Goal: Transaction & Acquisition: Purchase product/service

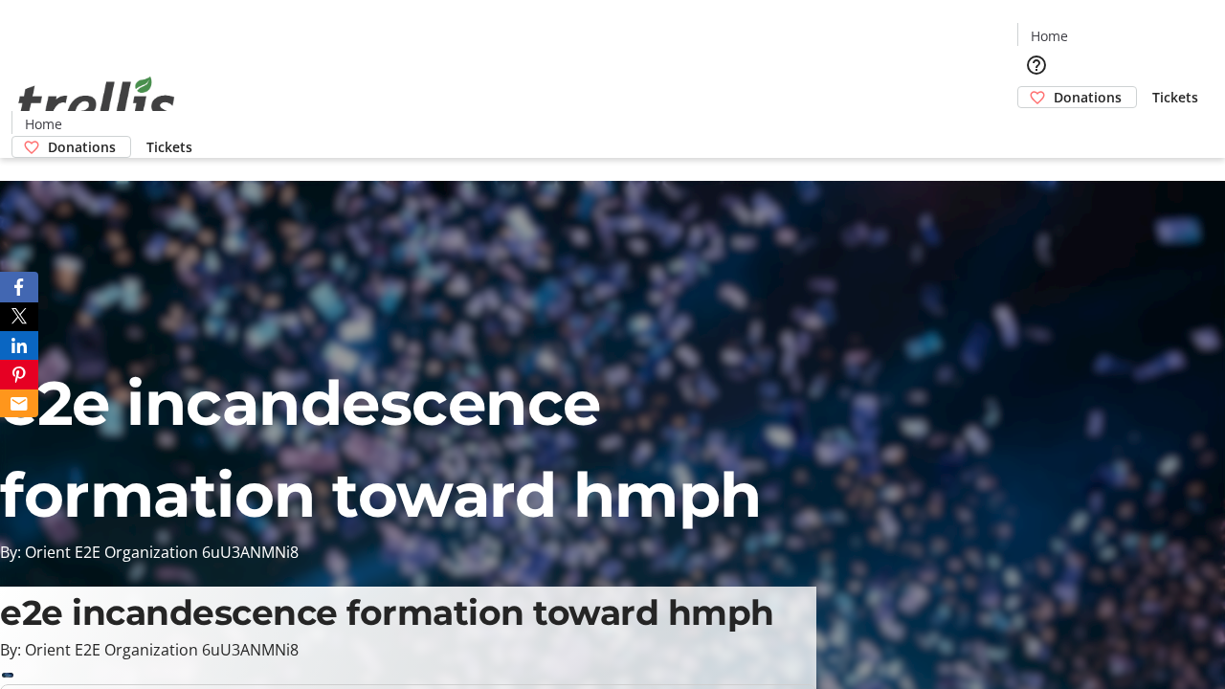
click at [1053, 87] on span "Donations" at bounding box center [1087, 97] width 68 height 20
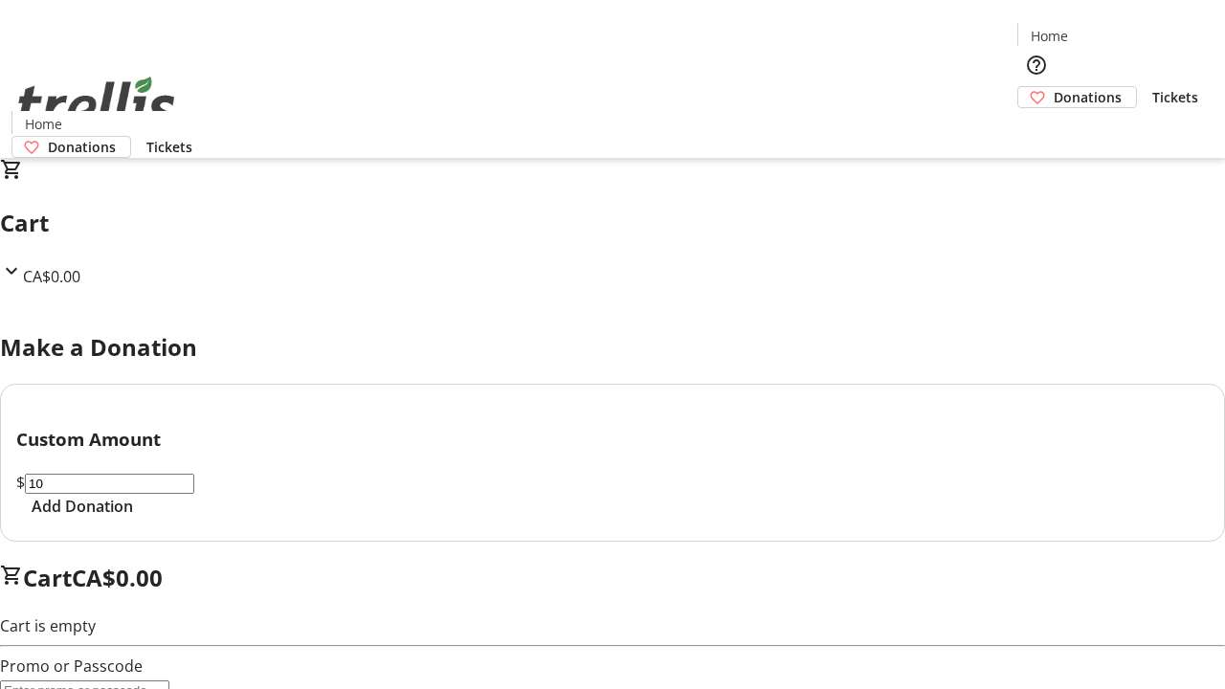
click at [133, 518] on span "Add Donation" at bounding box center [82, 506] width 101 height 23
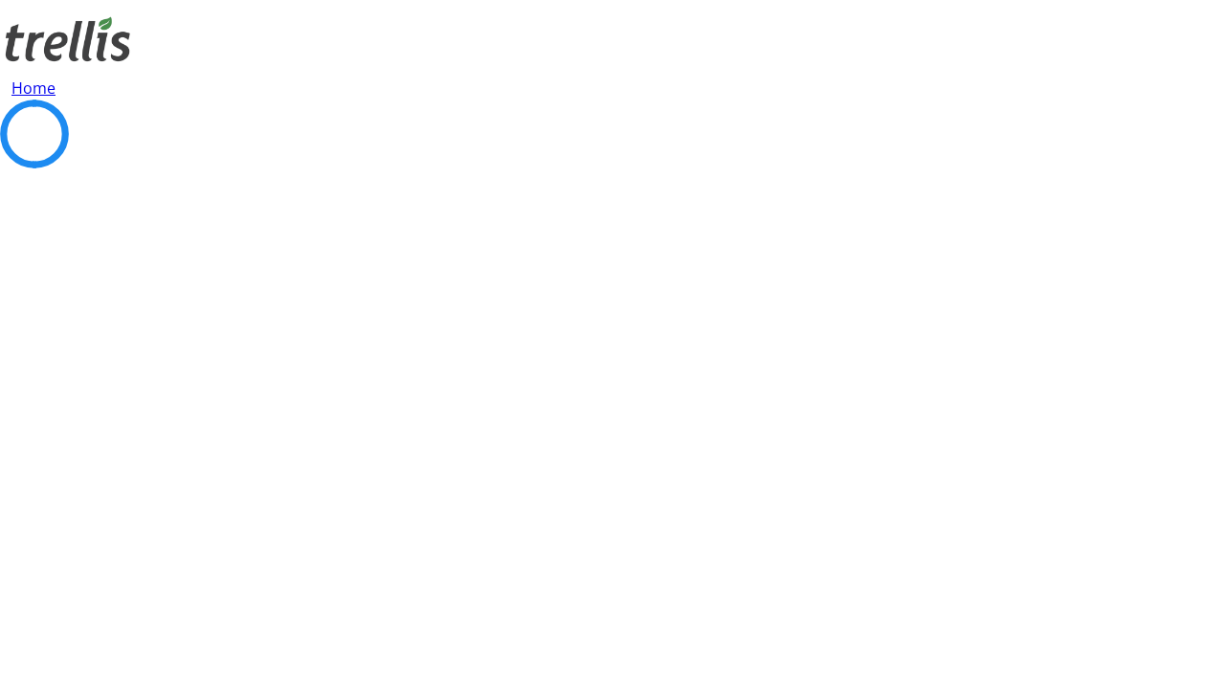
select select "CA"
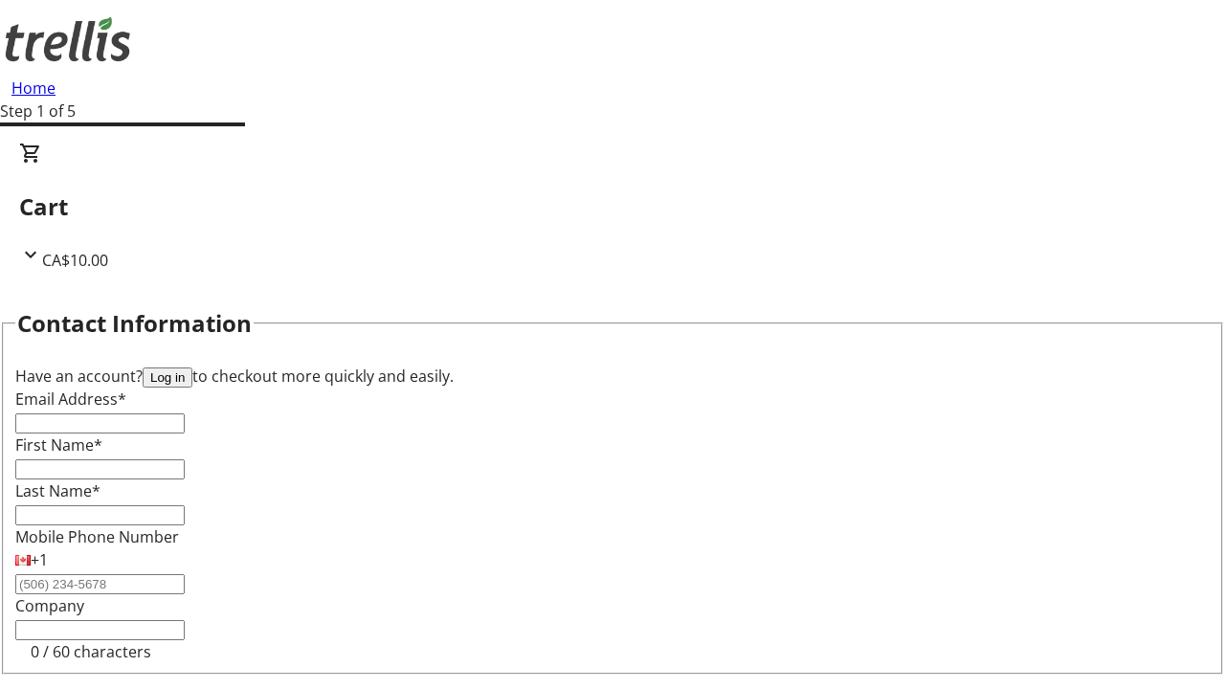
click at [192, 367] on button "Log in" at bounding box center [168, 377] width 50 height 20
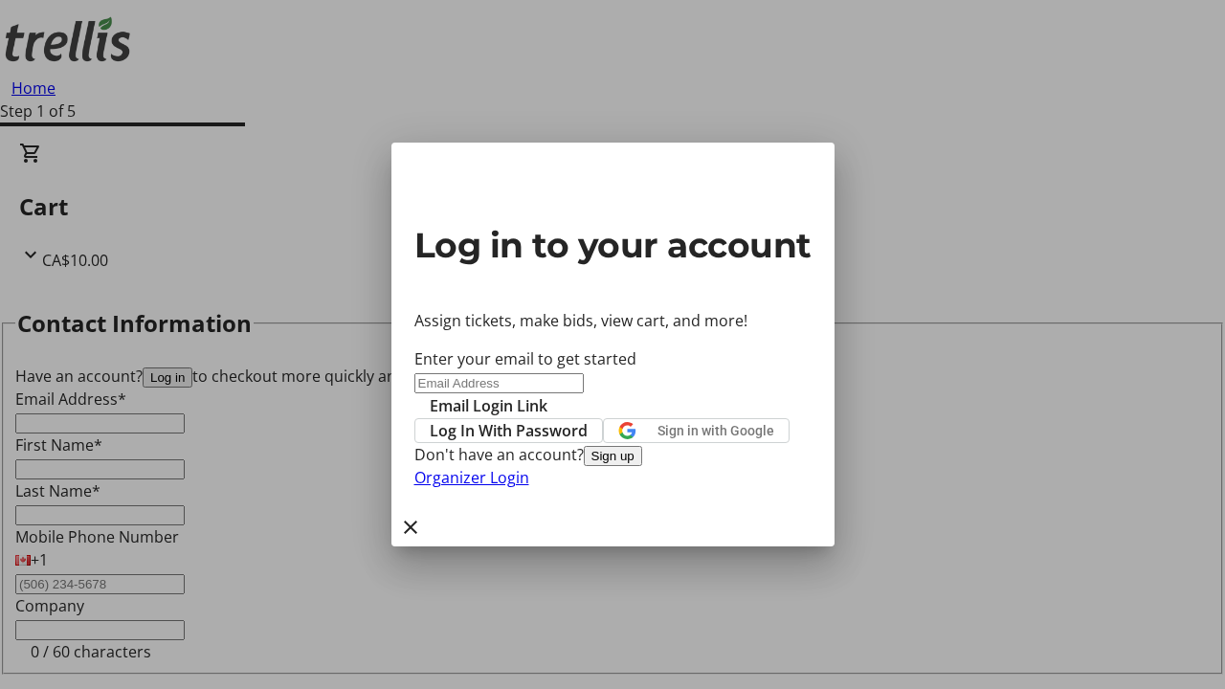
click at [642, 466] on button "Sign up" at bounding box center [613, 456] width 58 height 20
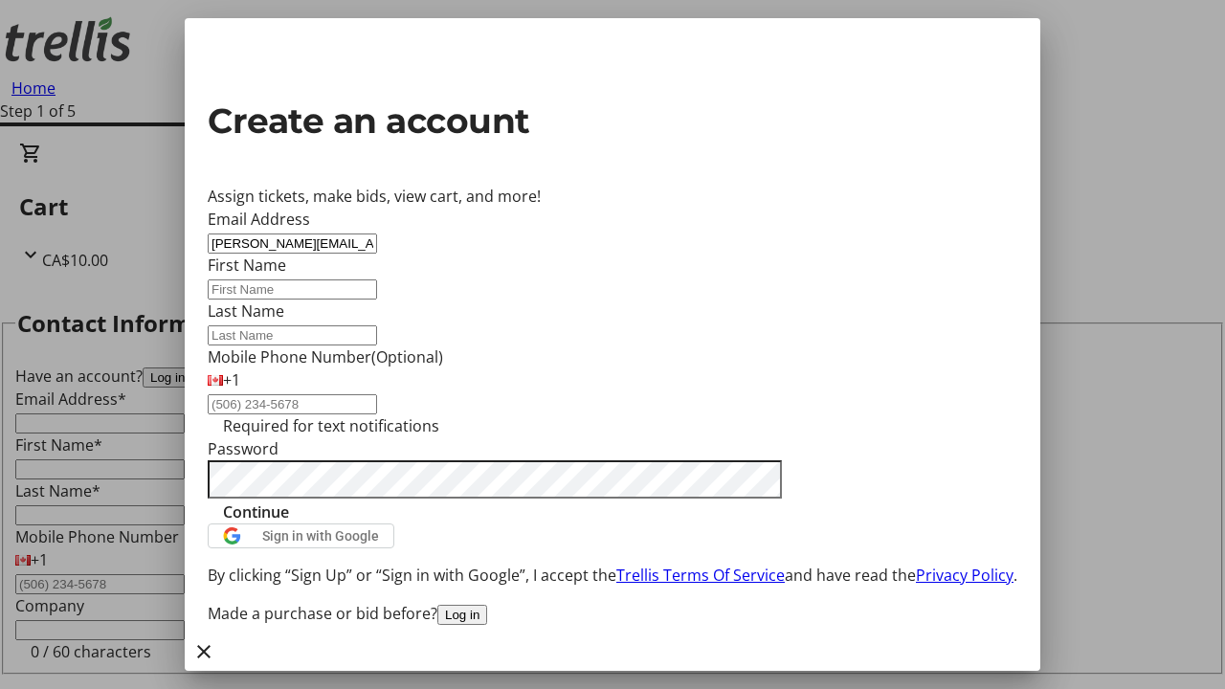
type input "[PERSON_NAME][EMAIL_ADDRESS][DOMAIN_NAME]"
type input "[PERSON_NAME]"
type input "Blick"
click at [289, 523] on span "Continue" at bounding box center [256, 511] width 66 height 23
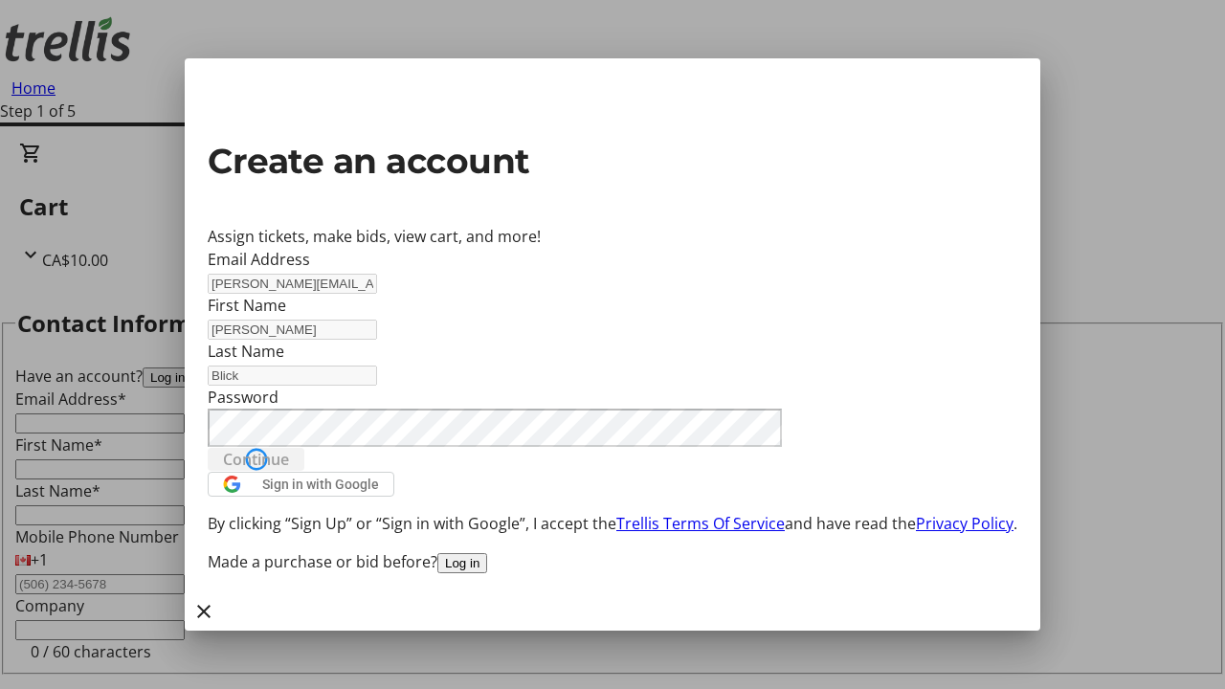
type input "[PERSON_NAME][EMAIL_ADDRESS][DOMAIN_NAME]"
type input "[PERSON_NAME]"
type input "Blick"
select select "CA"
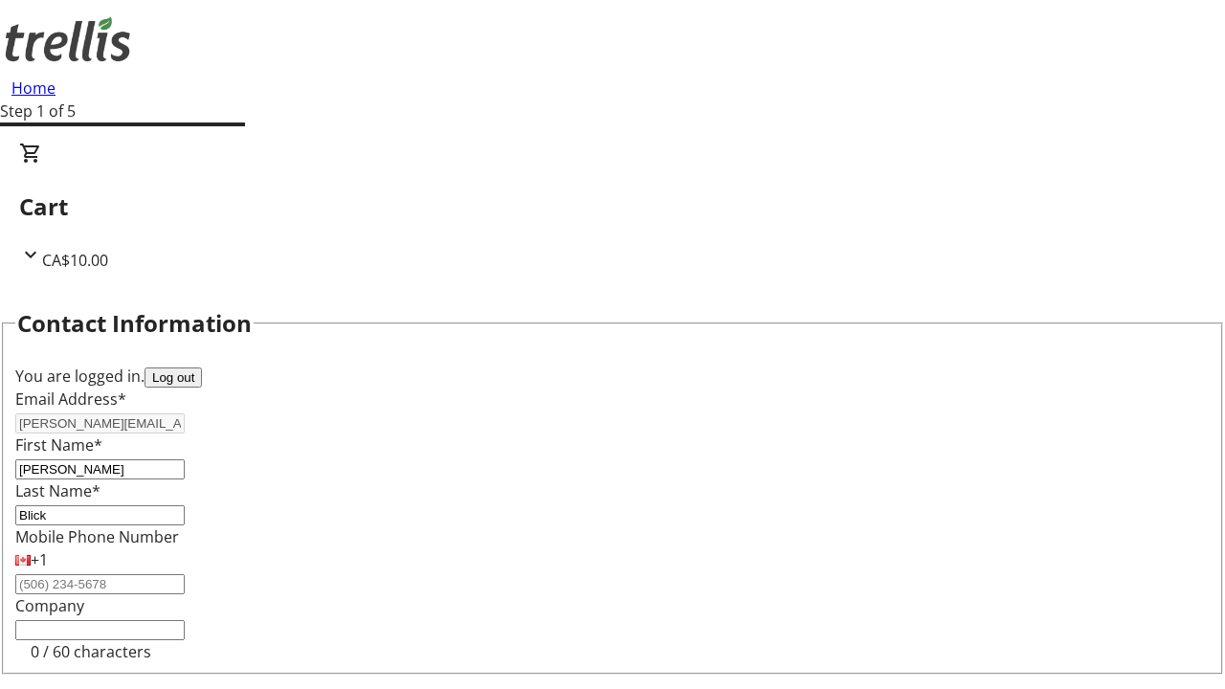
type input "[STREET_ADDRESS][PERSON_NAME]"
type input "Kelowna"
select select "BC"
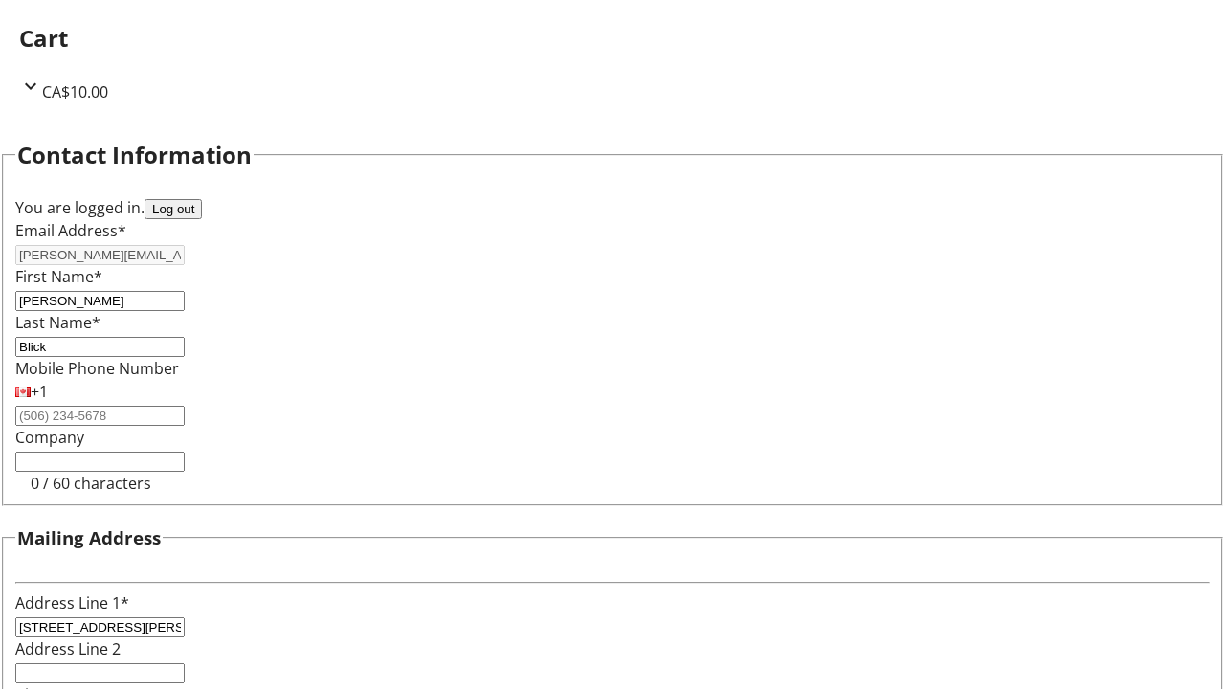
type input "Kelowna"
type input "V1Y 0C2"
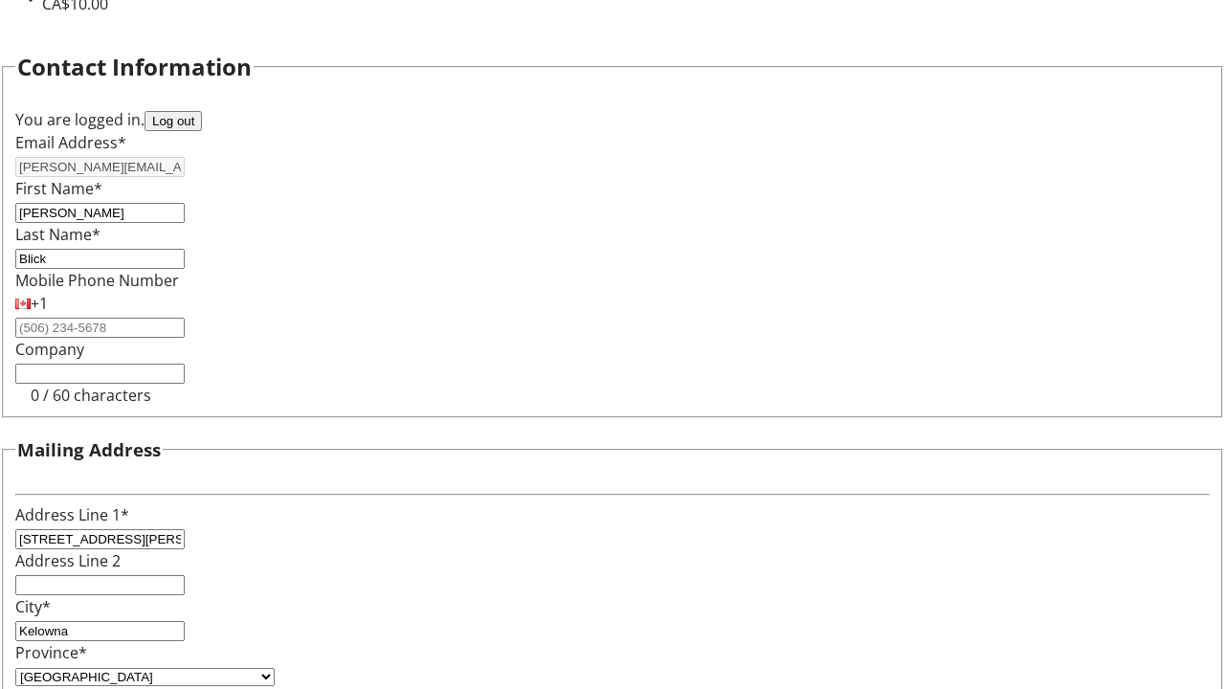
scroll to position [116, 0]
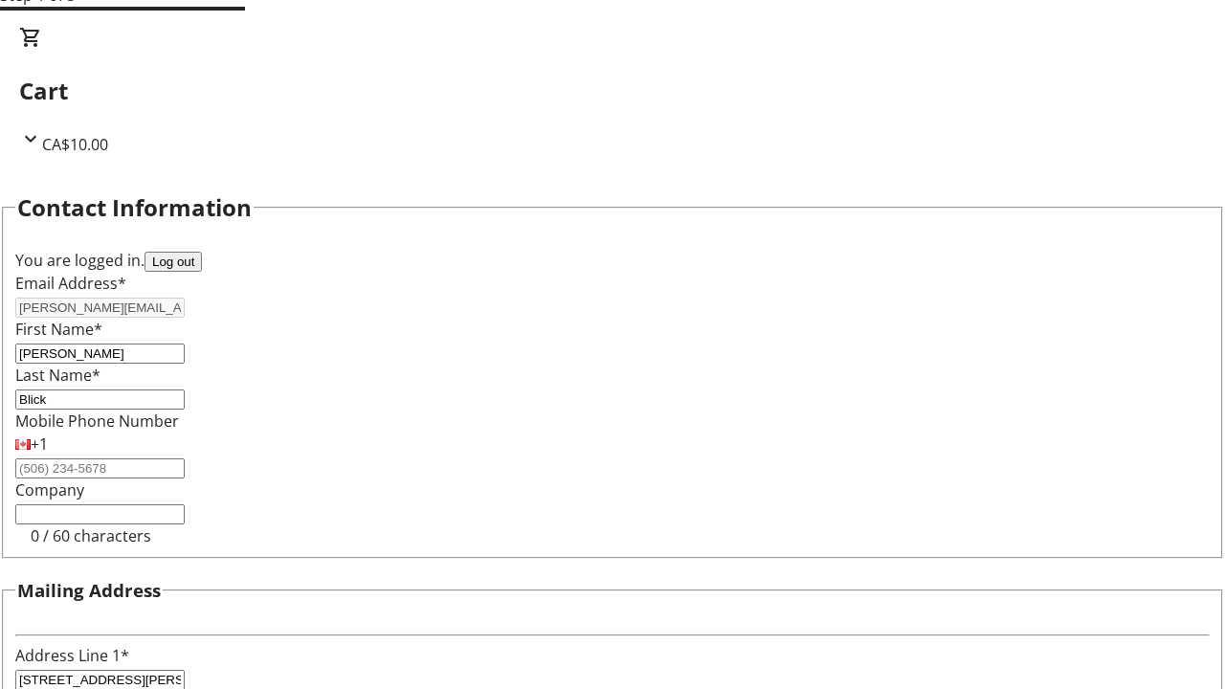
select select "BC"
select select "CA"
